Goal: Task Accomplishment & Management: Manage account settings

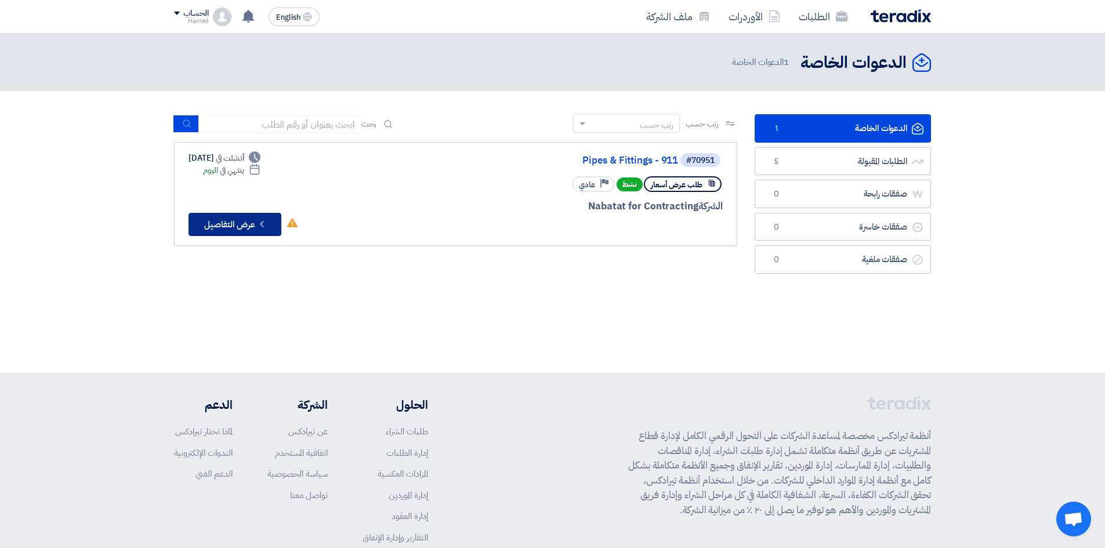
click at [247, 226] on button "Check details عرض التفاصيل" at bounding box center [235, 224] width 93 height 23
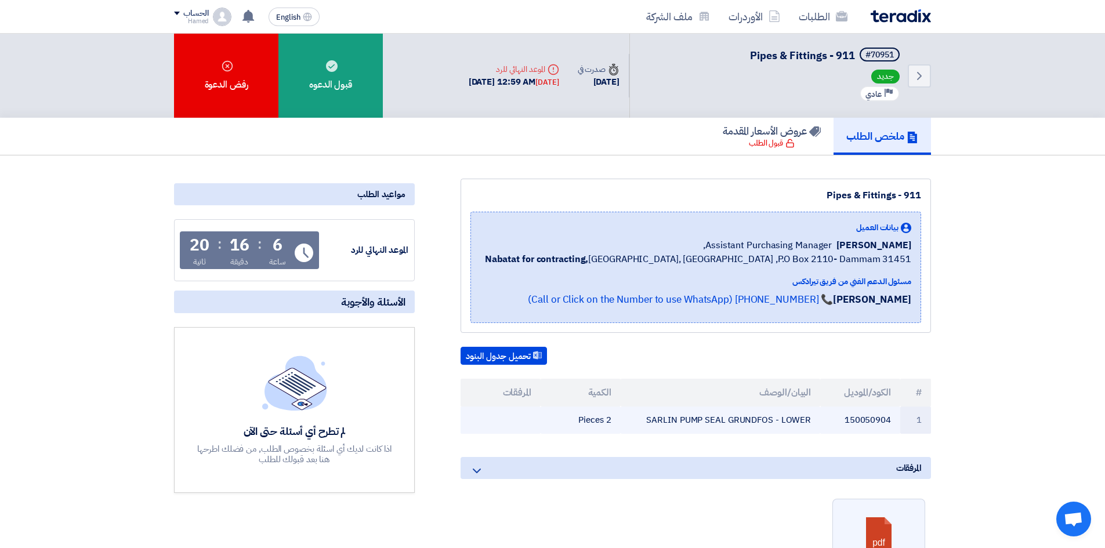
drag, startPoint x: 822, startPoint y: 422, endPoint x: 807, endPoint y: 422, distance: 15.7
click at [807, 422] on tr "1 150050904 SARLIN PUMP SEAL GRUNDFOS - LOWER 2 Pieces" at bounding box center [696, 420] width 470 height 27
copy tr "SARLIN PUMP SEAL GRUNDFOS - [PERSON_NAME]"
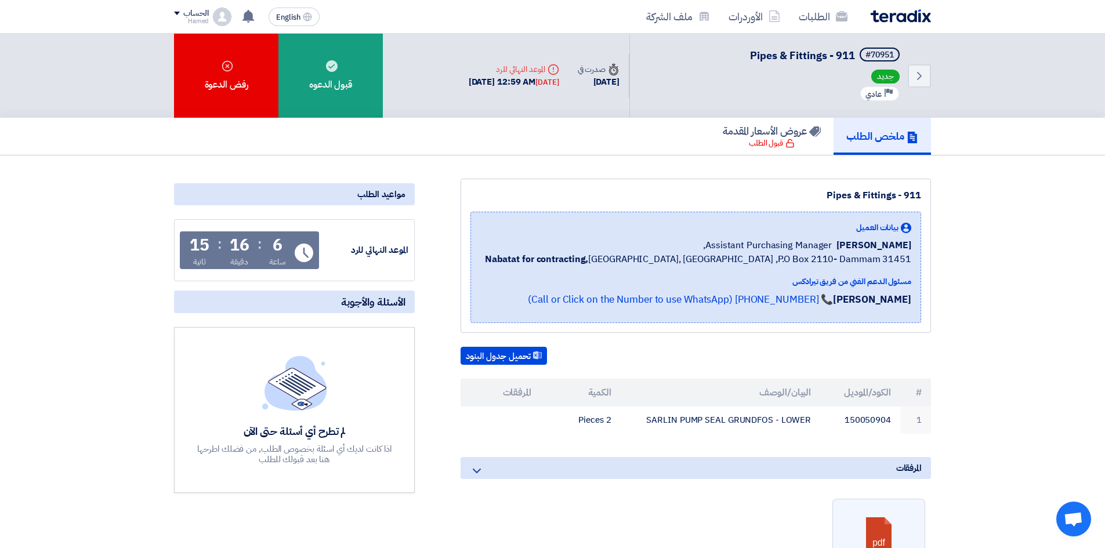
copy tr "SARLIN PUMP SEAL GRUNDFOS - [PERSON_NAME]"
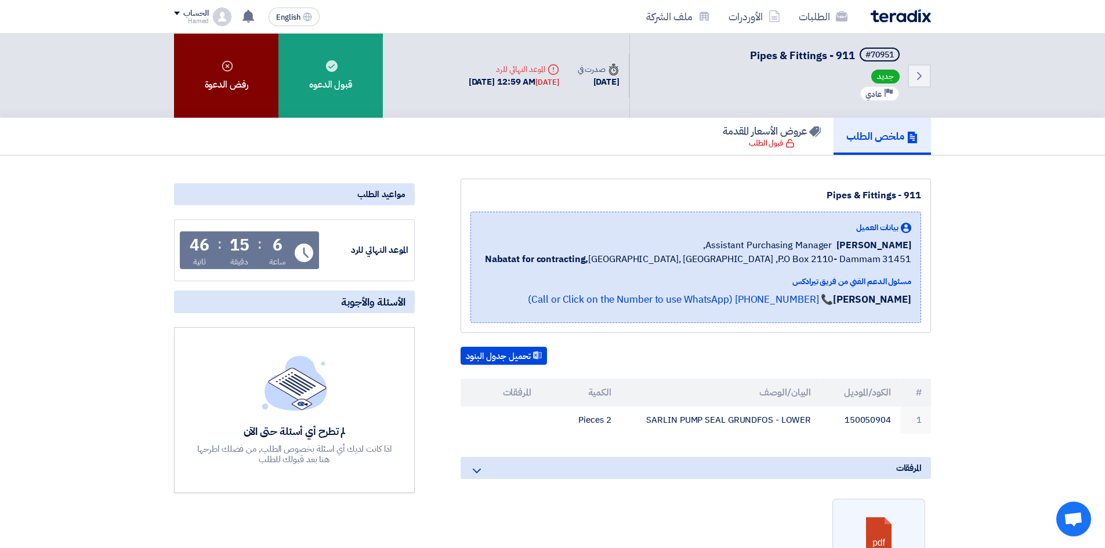
click at [229, 90] on div "رفض الدعوة" at bounding box center [226, 76] width 104 height 84
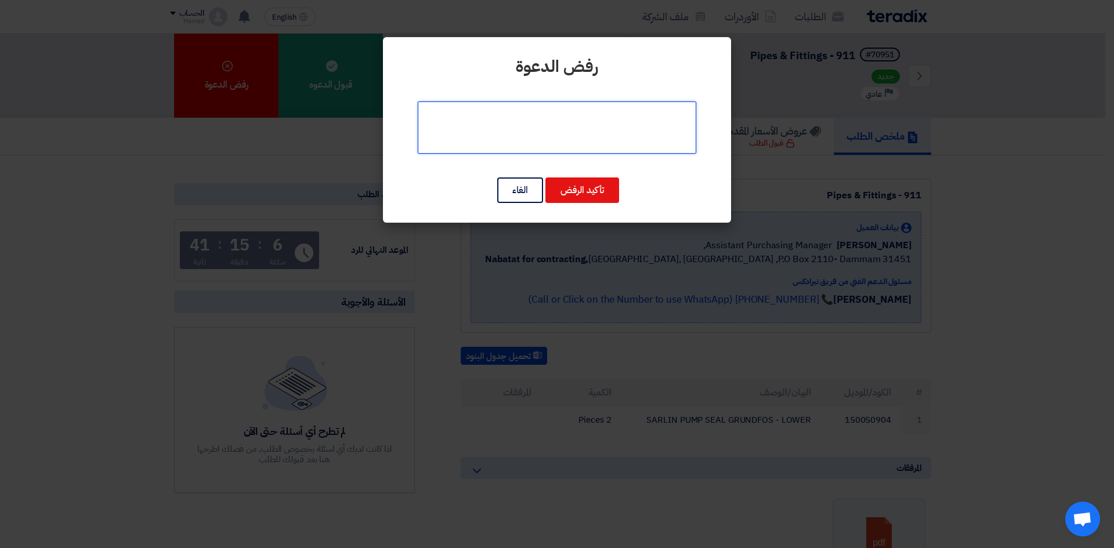
click at [629, 133] on textarea at bounding box center [557, 128] width 278 height 52
type textarea "n"
type textarea "SORRY, NOT AVAILABLE"
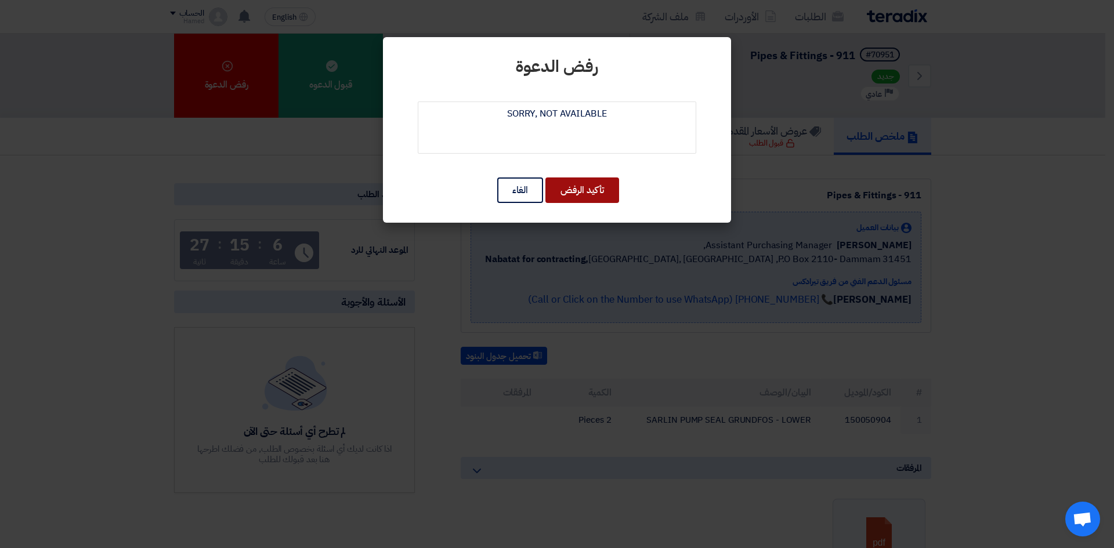
click at [599, 195] on button "تأكيد الرفض" at bounding box center [582, 190] width 74 height 26
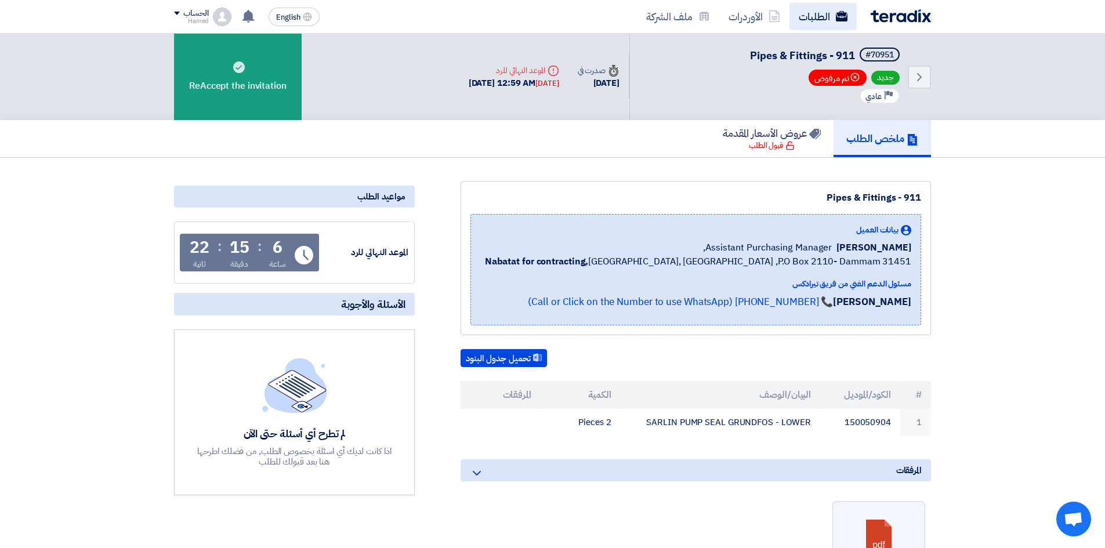
click at [817, 21] on link "الطلبات" at bounding box center [822, 16] width 67 height 27
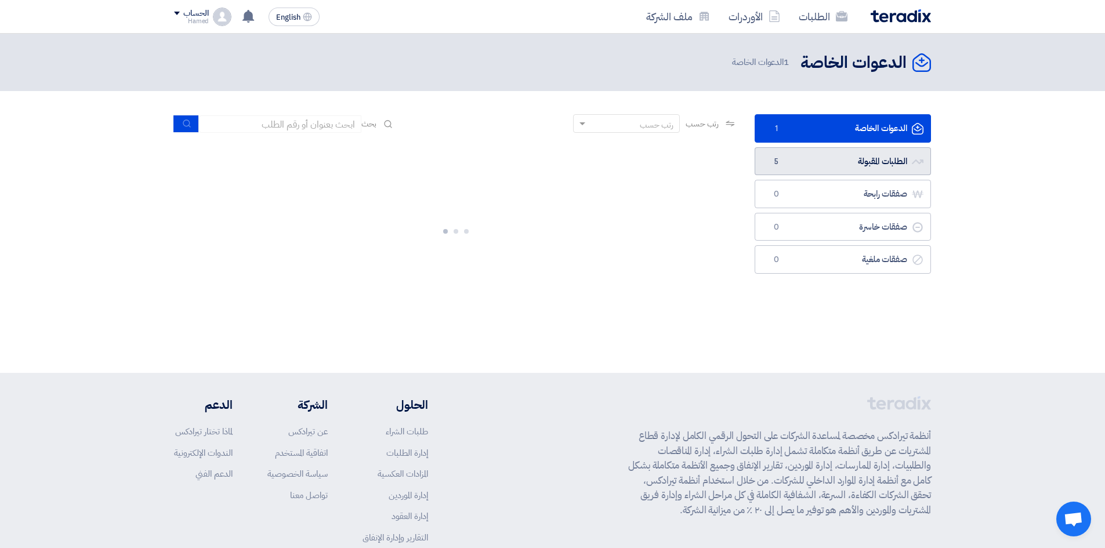
click at [862, 164] on link "الطلبات المقبولة الطلبات المقبولة 5" at bounding box center [843, 161] width 176 height 28
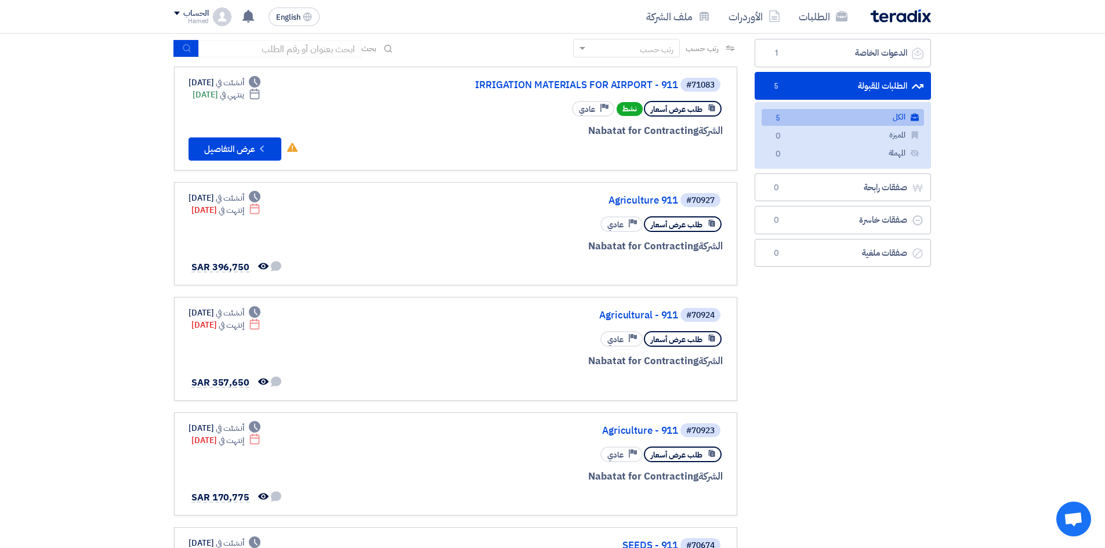
scroll to position [56, 0]
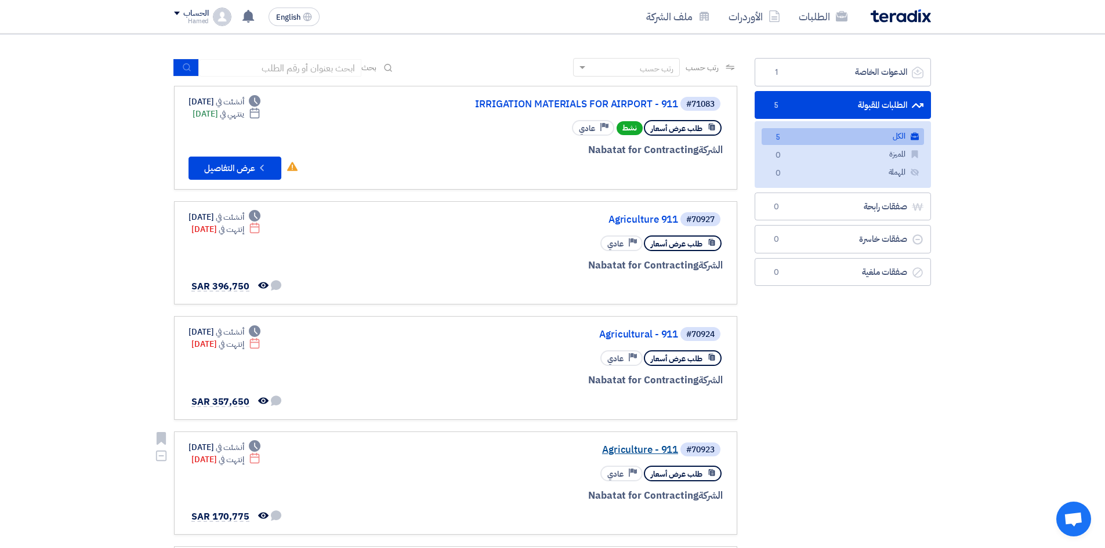
click at [648, 450] on link "Agriculture - 911" at bounding box center [562, 450] width 232 height 10
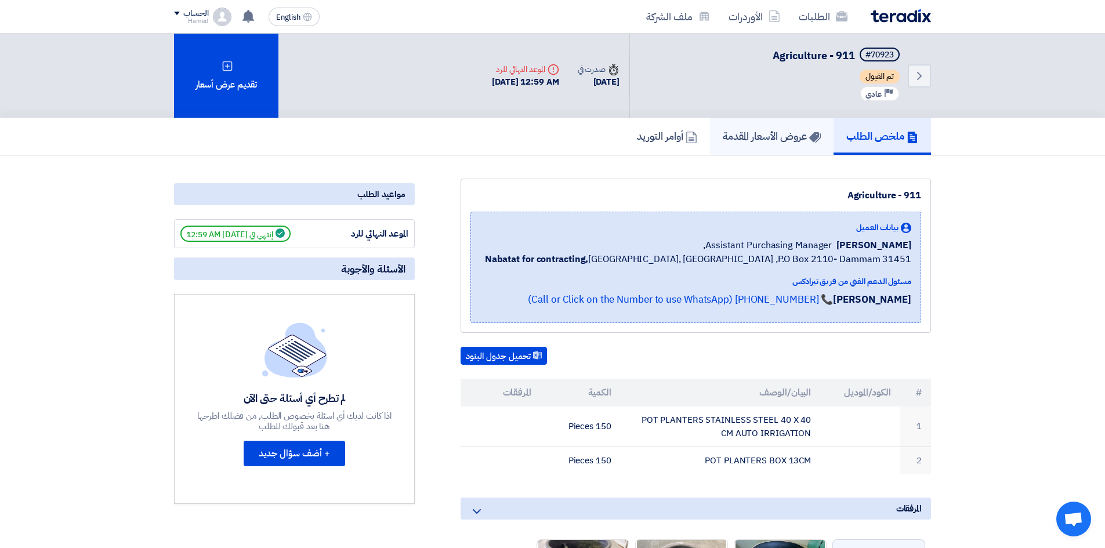
click at [764, 138] on h5 "عروض الأسعار المقدمة" at bounding box center [772, 135] width 98 height 13
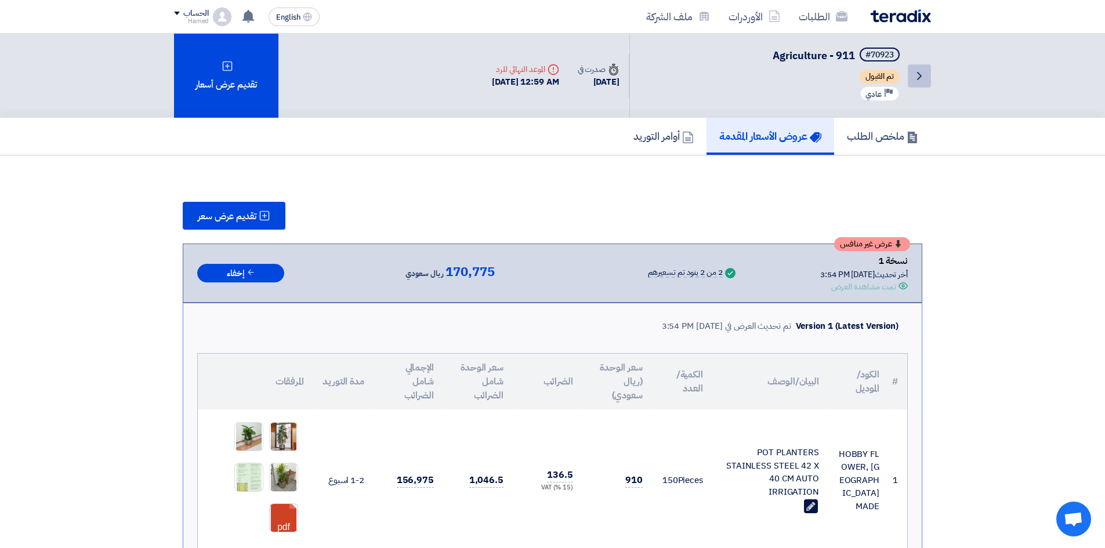
click at [924, 72] on icon "Back" at bounding box center [919, 76] width 14 height 14
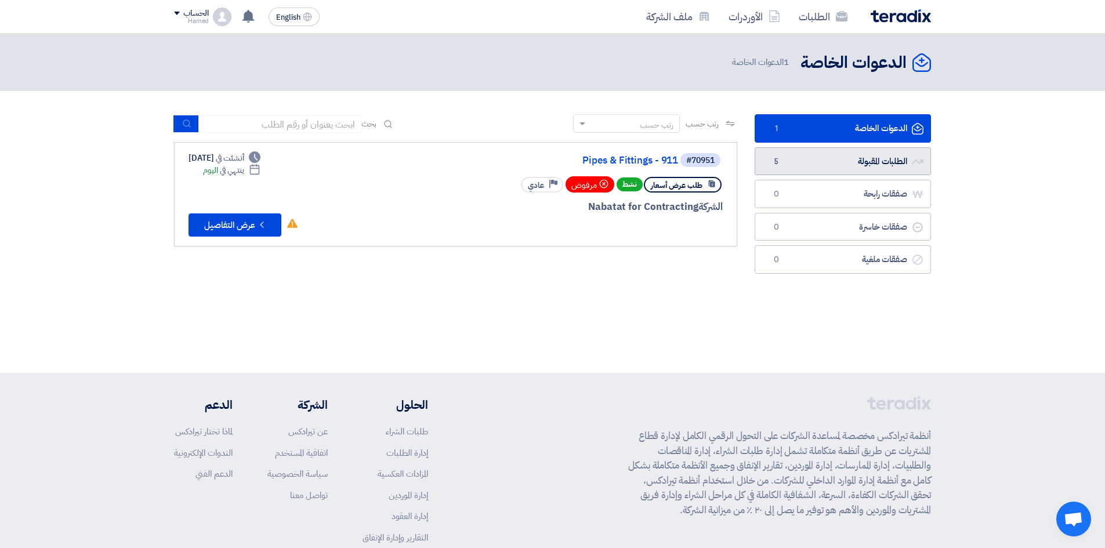
click at [886, 160] on link "الطلبات المقبولة الطلبات المقبولة 5" at bounding box center [843, 161] width 176 height 28
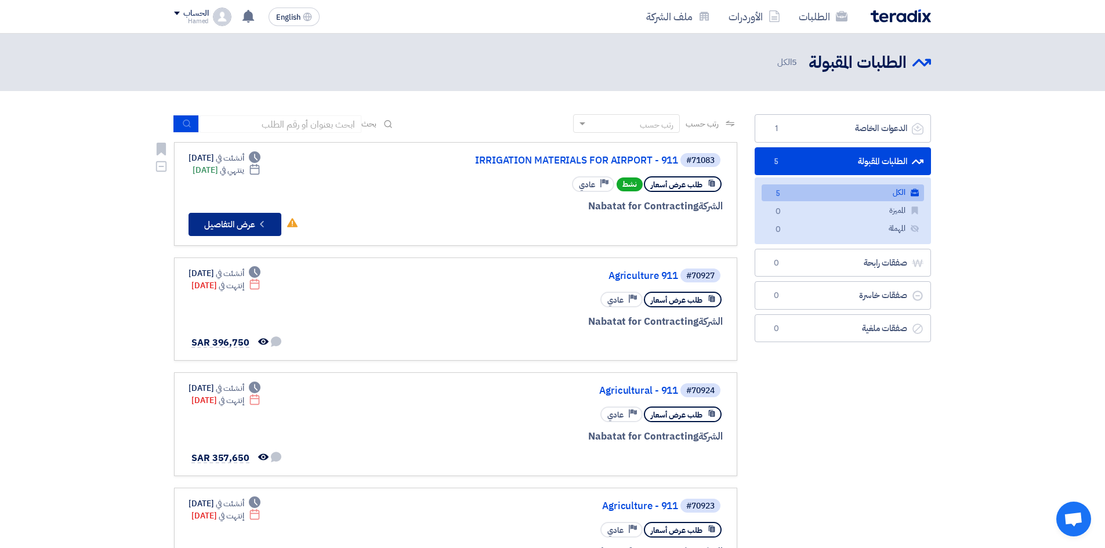
click at [245, 224] on button "Check details عرض التفاصيل" at bounding box center [235, 224] width 93 height 23
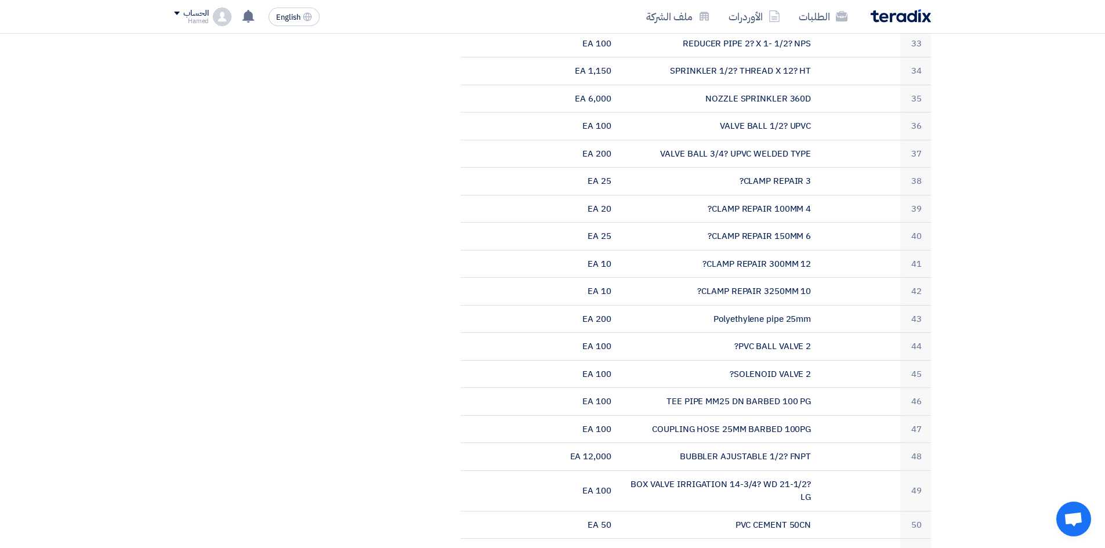
scroll to position [1437, 0]
